Goal: Check status

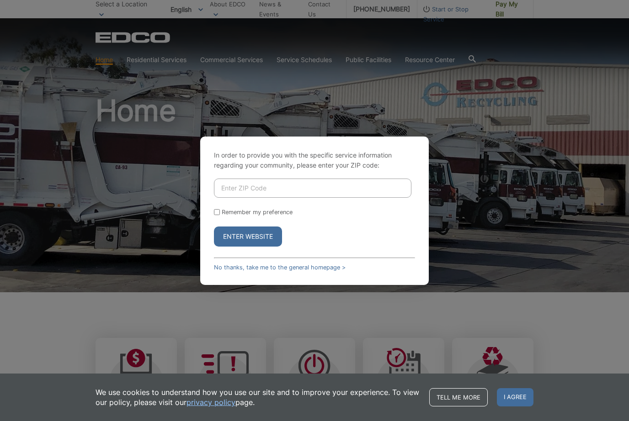
click at [304, 198] on input "Enter ZIP Code" at bounding box center [312, 188] width 197 height 19
type input "92020"
click at [258, 247] on button "Enter Website" at bounding box center [248, 237] width 68 height 20
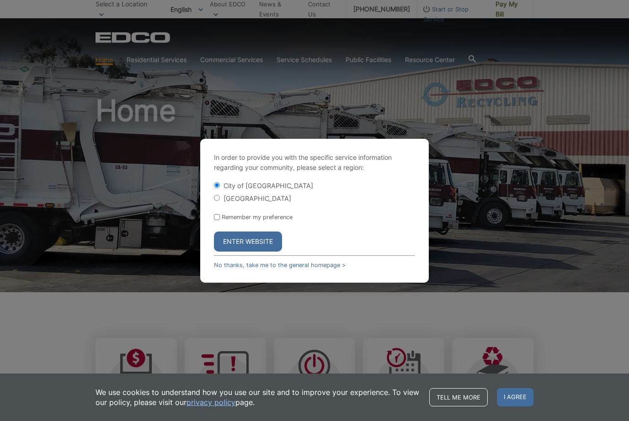
click at [262, 252] on button "Enter Website" at bounding box center [248, 242] width 68 height 20
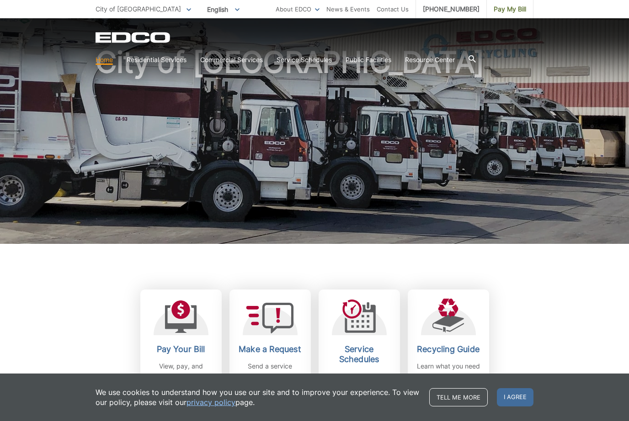
scroll to position [54, 0]
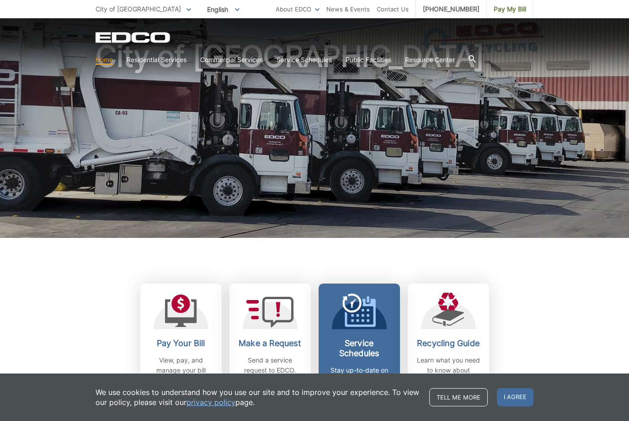
click at [367, 327] on icon at bounding box center [360, 313] width 31 height 28
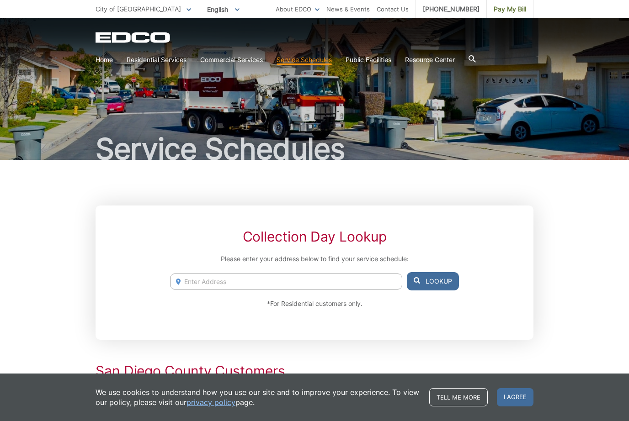
click at [228, 287] on input "Enter Address" at bounding box center [286, 282] width 232 height 16
click at [516, 399] on span "I agree" at bounding box center [515, 398] width 37 height 18
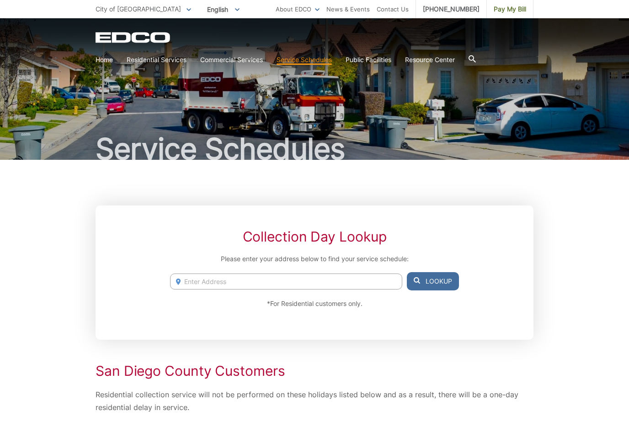
click at [213, 280] on input "Enter Address" at bounding box center [286, 282] width 232 height 16
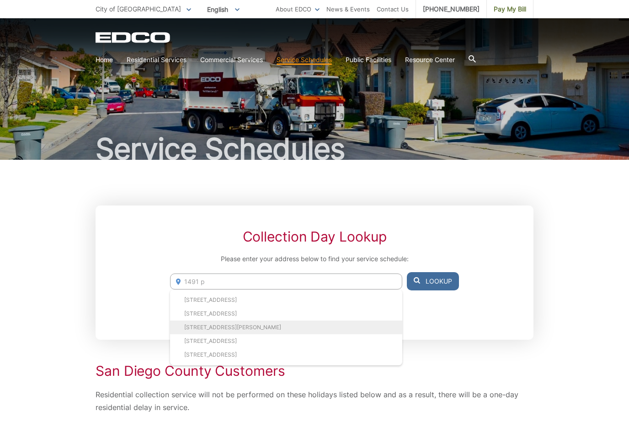
click at [287, 328] on li "1491 Partridge Ave, El Cajon, CA, 92020" at bounding box center [286, 328] width 232 height 14
type input "1491 Partridge Ave, El Cajon, CA, 92020"
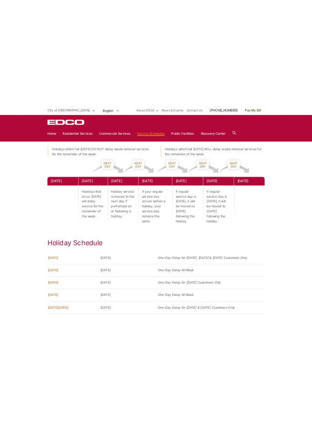
scroll to position [809, 0]
